Goal: Task Accomplishment & Management: Use online tool/utility

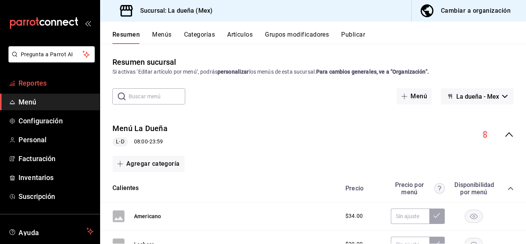
click at [52, 84] on span "Reportes" at bounding box center [55, 83] width 75 height 10
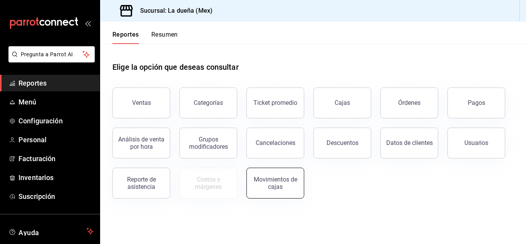
click at [276, 183] on div "Movimientos de cajas" at bounding box center [275, 183] width 48 height 15
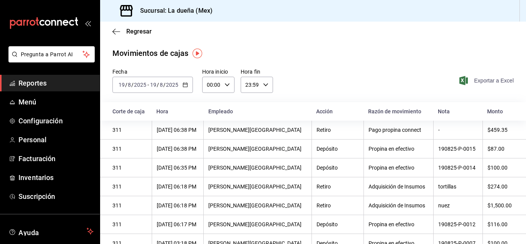
click at [478, 82] on span "Exportar a Excel" at bounding box center [487, 80] width 53 height 9
click at [478, 82] on span "Exportando a excel..." at bounding box center [484, 80] width 59 height 12
